Goal: Task Accomplishment & Management: Manage account settings

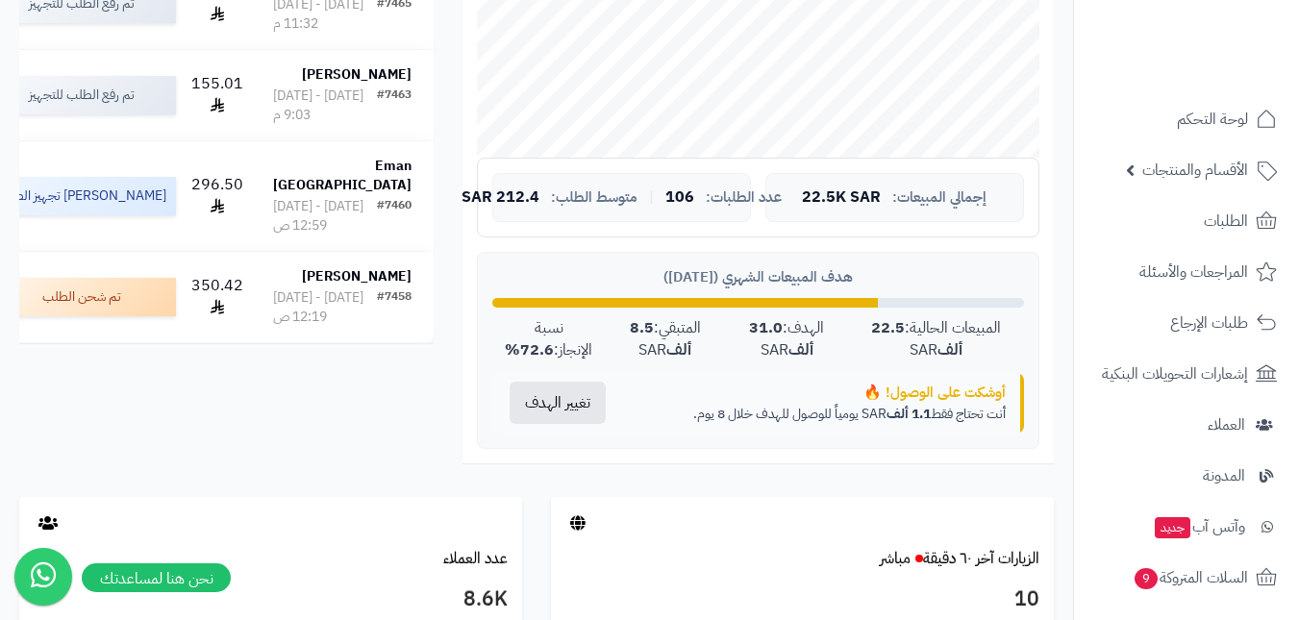
scroll to position [673, 0]
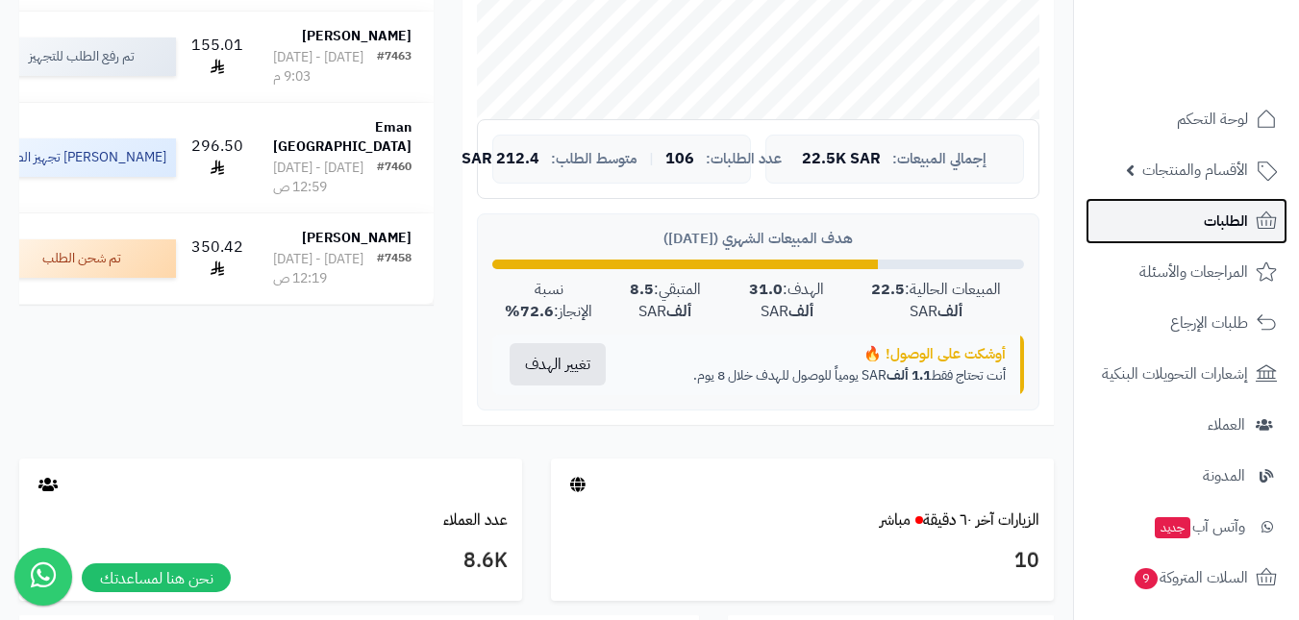
click at [1181, 229] on link "الطلبات" at bounding box center [1187, 221] width 202 height 46
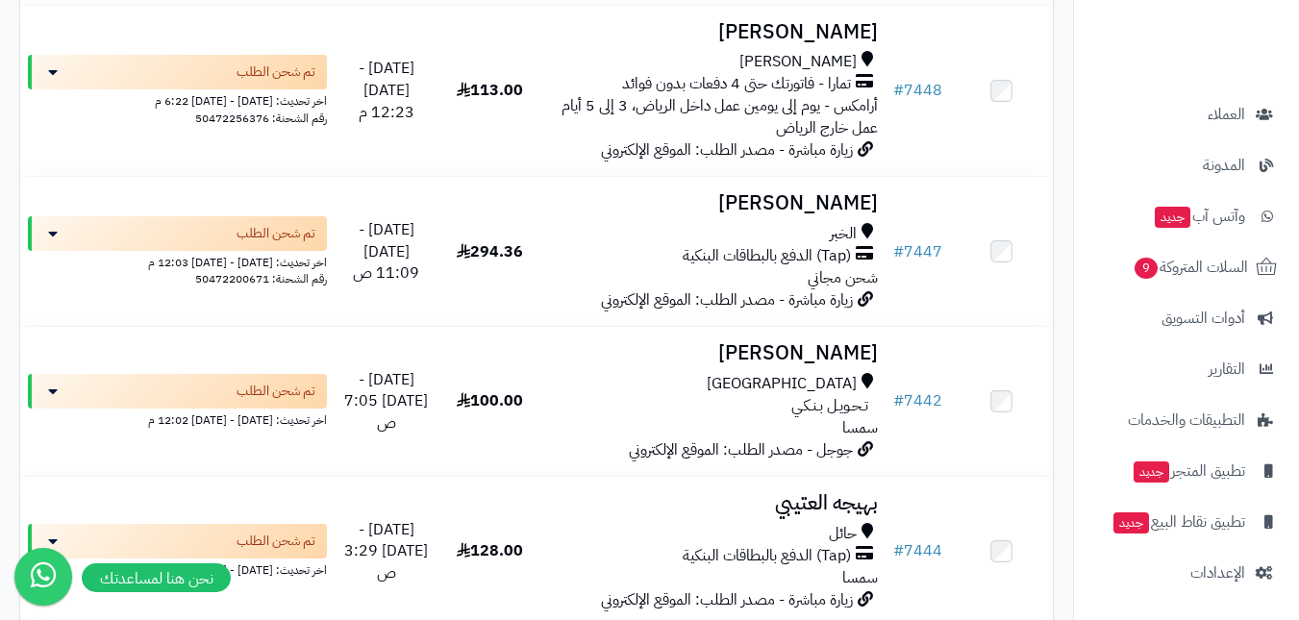
scroll to position [2596, 0]
